Goal: Use online tool/utility: Use online tool/utility

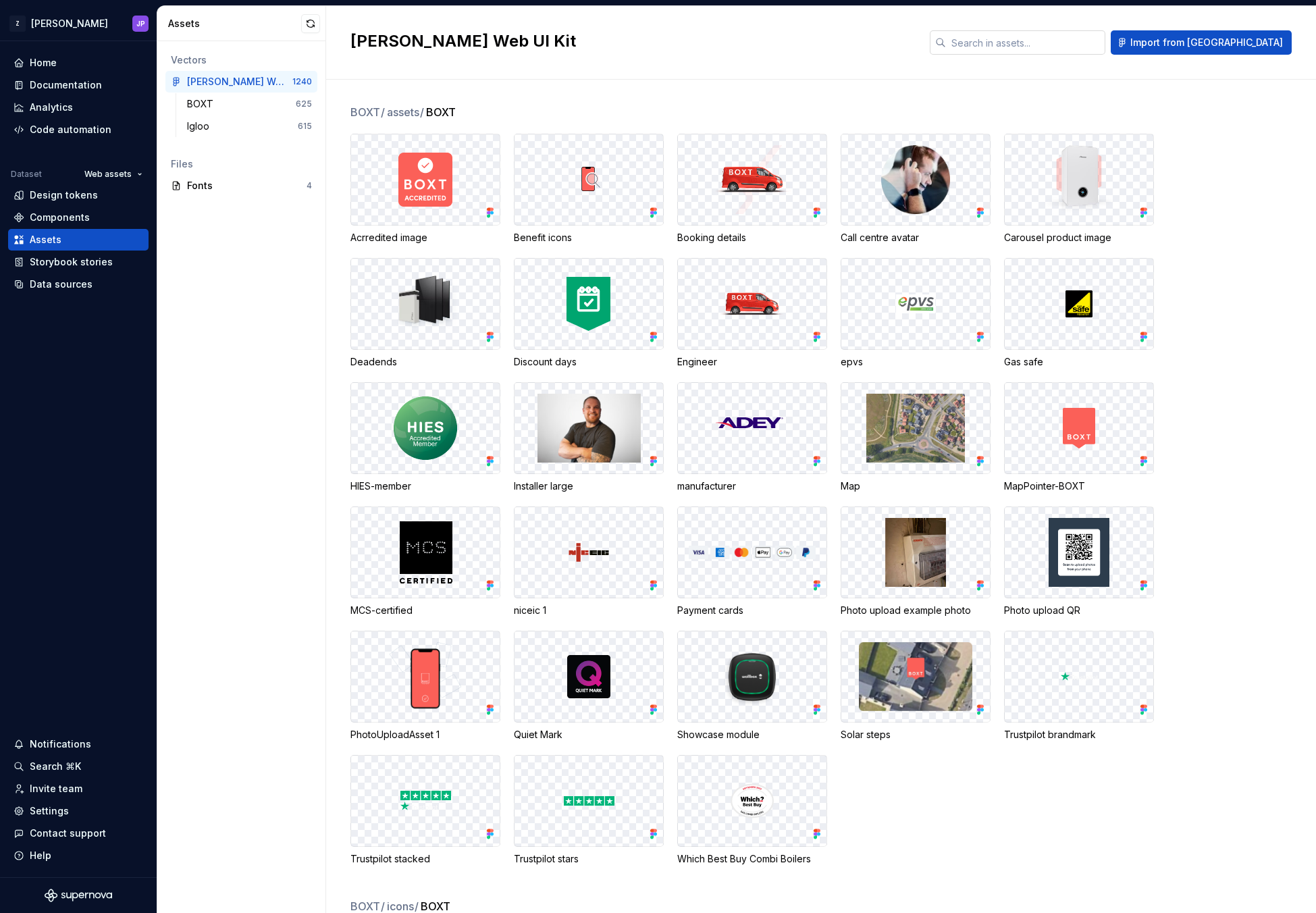
click at [1099, 45] on input "text" at bounding box center [1025, 42] width 159 height 24
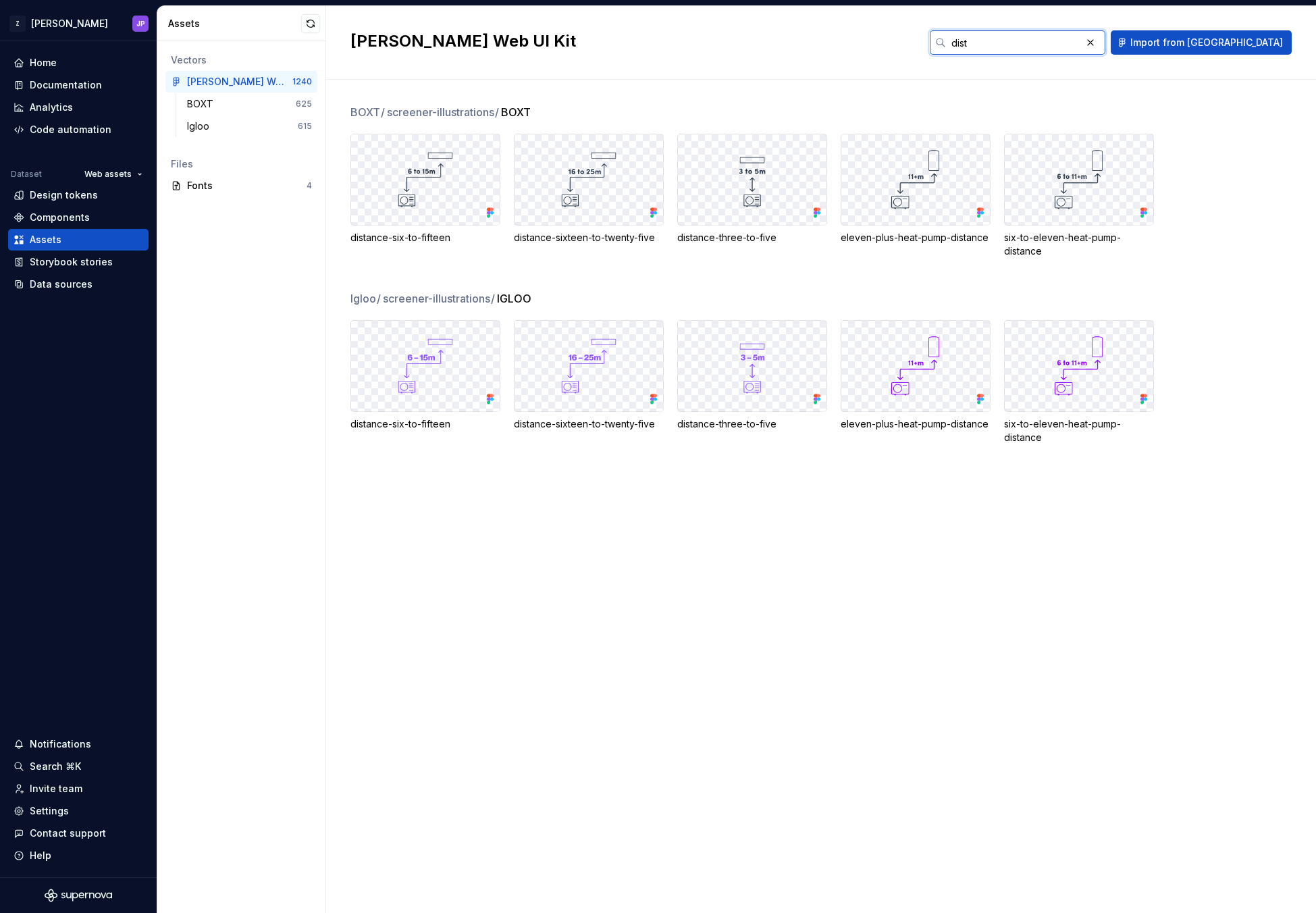
type input "dist"
click at [103, 124] on div "Code automation" at bounding box center [70, 130] width 81 height 14
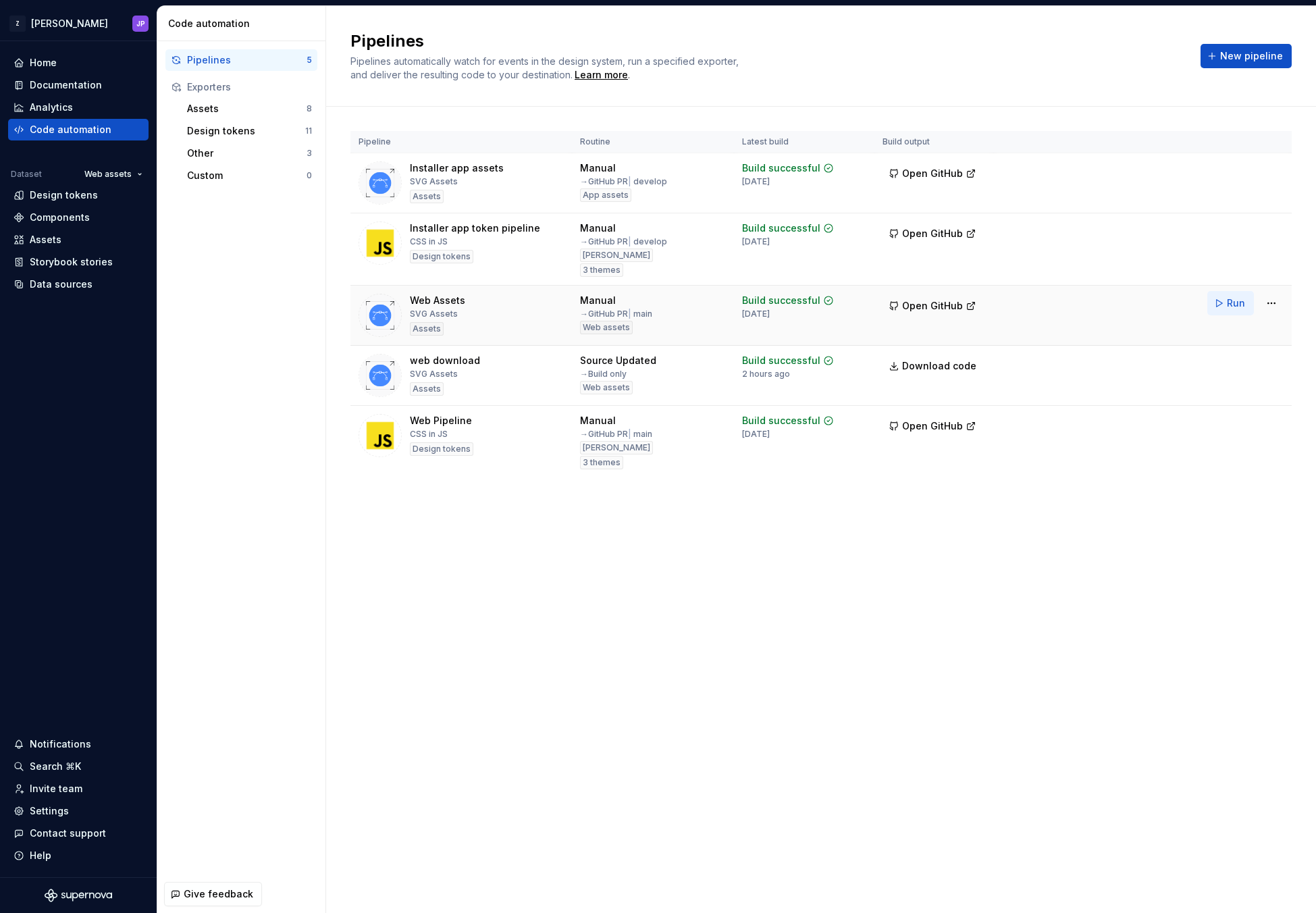
click at [1222, 298] on button "Run" at bounding box center [1231, 303] width 47 height 24
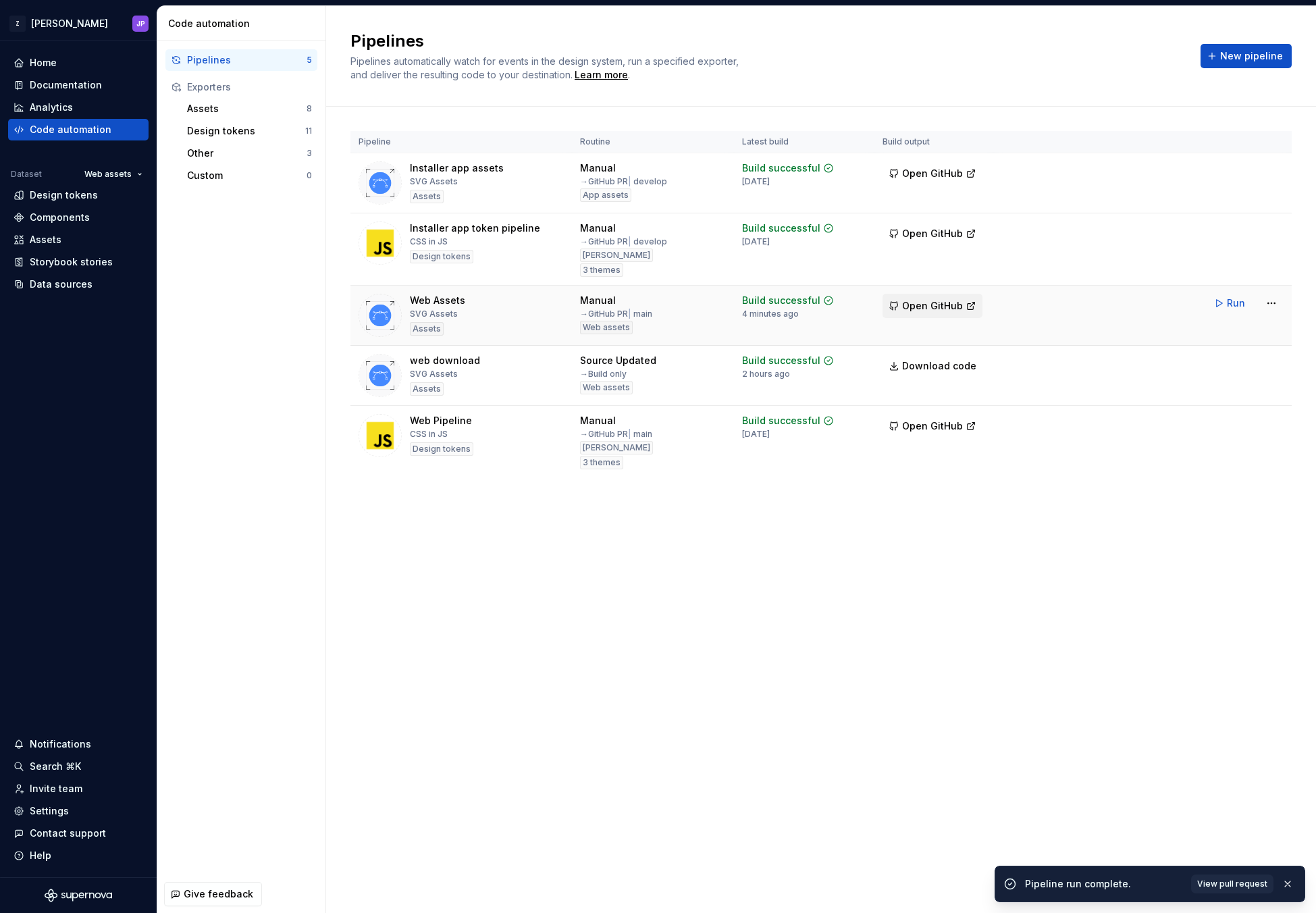
click at [922, 305] on span "Open GitHub" at bounding box center [932, 306] width 61 height 14
